Goal: Information Seeking & Learning: Learn about a topic

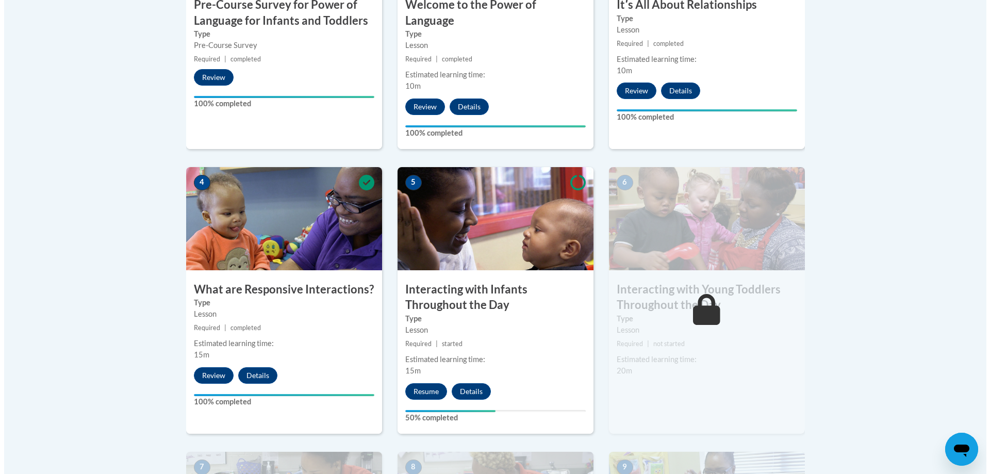
scroll to position [516, 0]
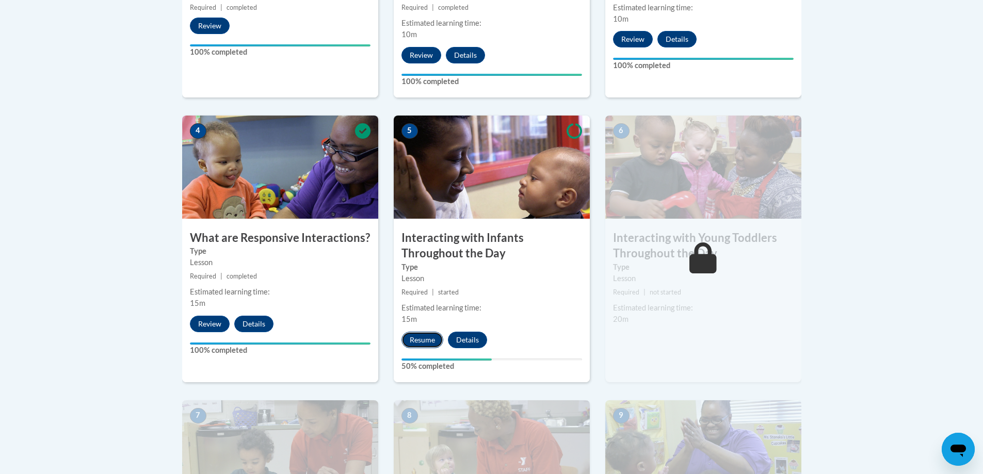
click at [419, 332] on button "Resume" at bounding box center [422, 340] width 42 height 17
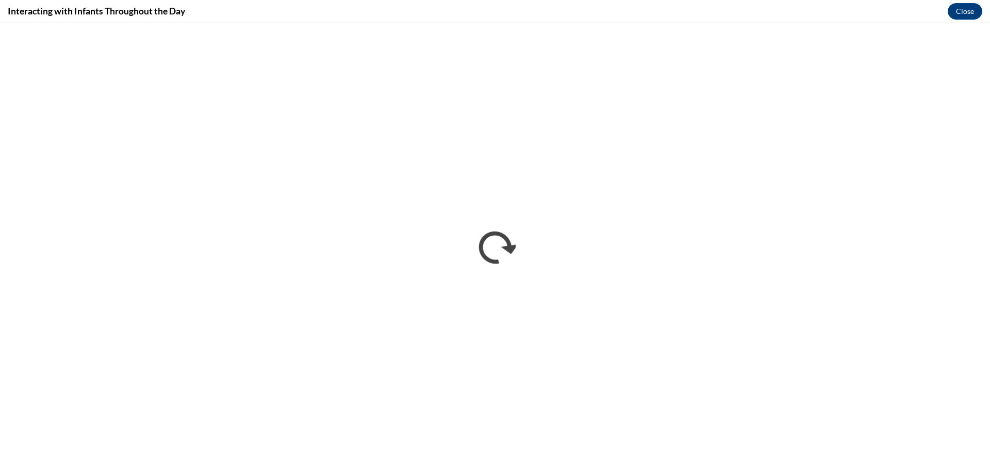
scroll to position [0, 0]
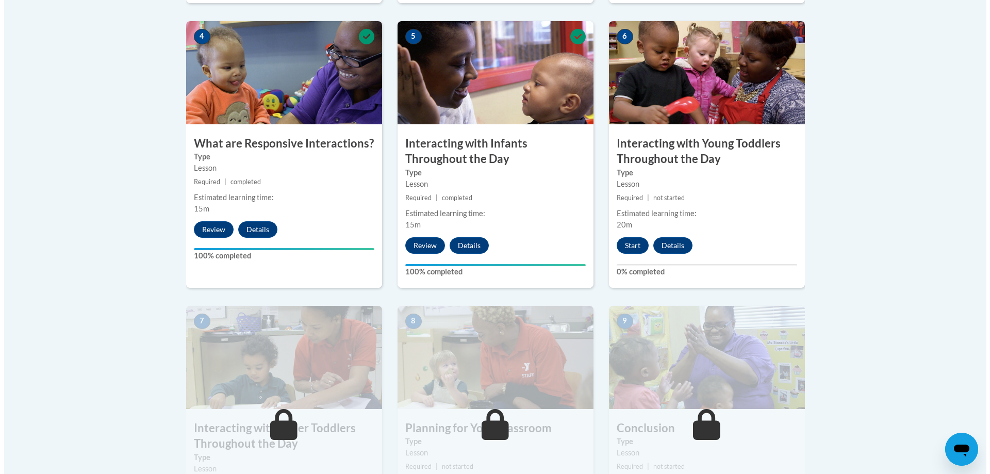
scroll to position [516, 0]
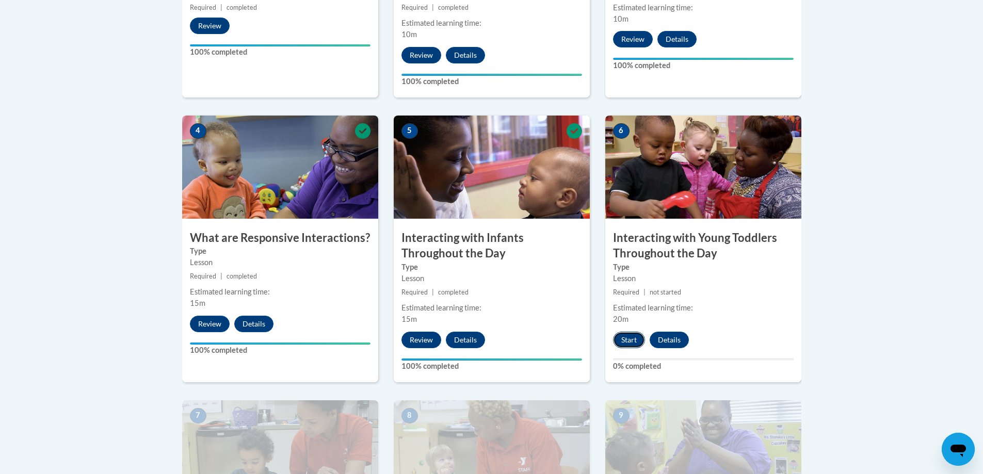
click at [629, 332] on button "Start" at bounding box center [629, 340] width 32 height 17
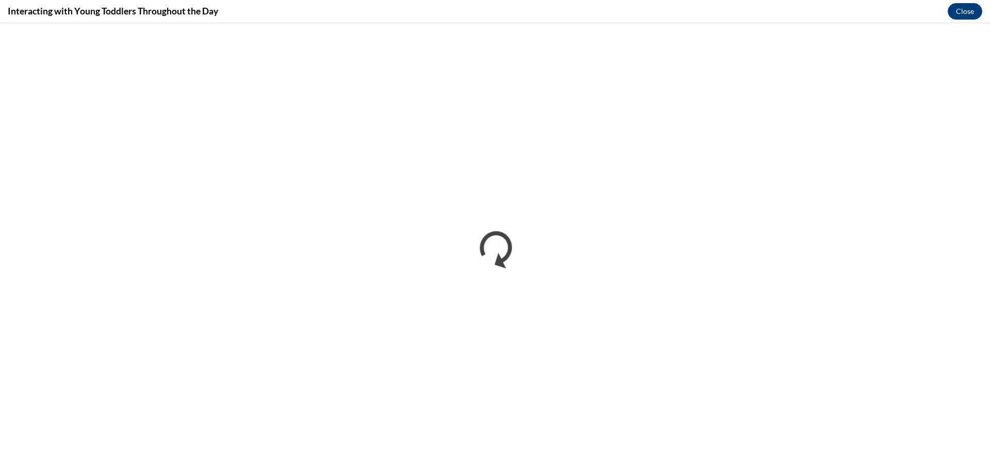
scroll to position [0, 0]
